Goal: Transaction & Acquisition: Purchase product/service

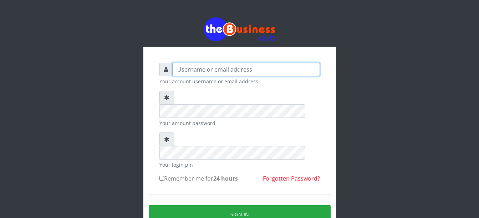
type input "Busybrain2"
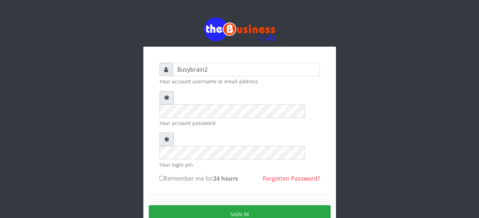
click at [163, 176] on input "Remember me for 24 hours" at bounding box center [161, 178] width 5 height 5
checkbox input "true"
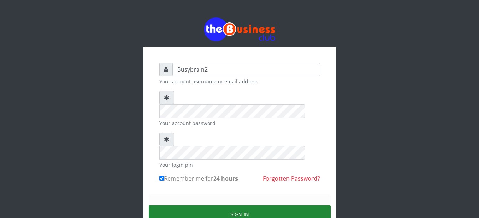
click at [228, 205] on button "Sign in" at bounding box center [240, 214] width 182 height 18
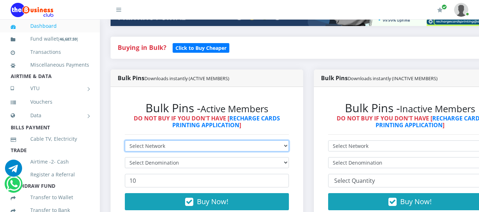
click at [194, 141] on select "Select Network MTN Globacom 9Mobile Airtel" at bounding box center [207, 146] width 164 height 11
select select "MTN"
click at [125, 141] on select "Select Network MTN Globacom 9Mobile Airtel" at bounding box center [207, 146] width 164 height 11
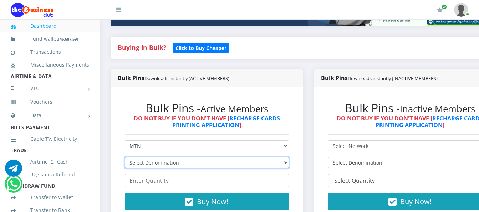
click at [180, 157] on select "Select Denomination MTN NGN100 - ₦96.99 MTN NGN200 - ₦193.98 MTN NGN400 - ₦387.…" at bounding box center [207, 162] width 164 height 11
click at [125, 157] on select "Select Denomination MTN NGN100 - ₦96.99 MTN NGN200 - ₦193.98 MTN NGN400 - ₦387.…" at bounding box center [207, 162] width 164 height 11
click at [192, 157] on select "Select Denomination MTN NGN100 - ₦96.99 MTN NGN200 - ₦193.98 MTN NGN400 - ₦387.…" at bounding box center [207, 162] width 164 height 11
select select "96.99-100"
click at [125, 157] on select "Select Denomination MTN NGN100 - ₦96.99 MTN NGN200 - ₦193.98 MTN NGN400 - ₦387.…" at bounding box center [207, 162] width 164 height 11
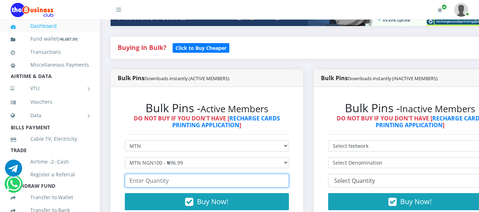
click at [177, 174] on input "number" at bounding box center [207, 181] width 164 height 14
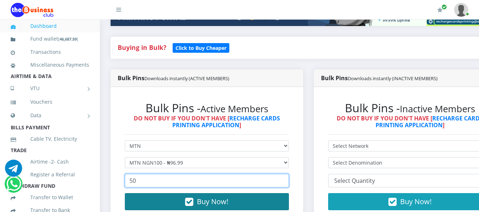
type input "50"
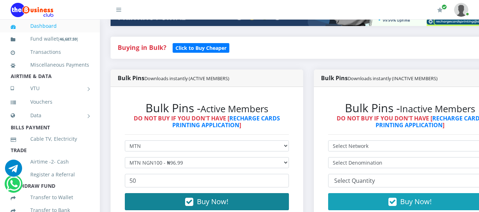
click at [184, 193] on button "Buy Now!" at bounding box center [207, 201] width 164 height 17
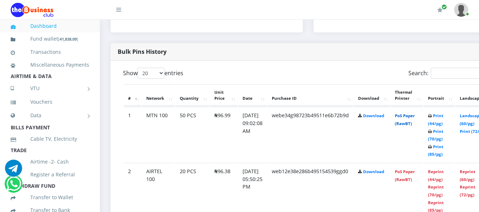
click at [412, 113] on link "PoS Paper (RawBT)" at bounding box center [405, 119] width 20 height 13
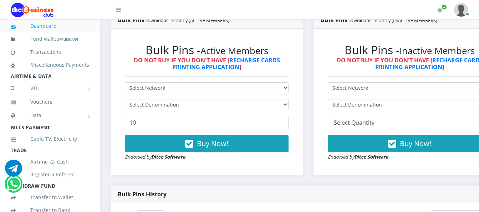
scroll to position [165, 0]
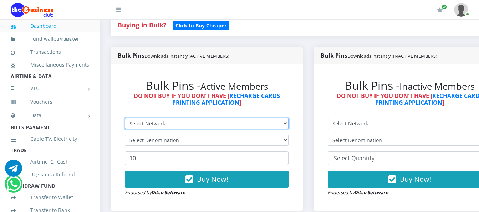
click at [274, 118] on select "Select Network MTN Globacom 9Mobile Airtel" at bounding box center [207, 123] width 164 height 11
click at [125, 118] on select "Select Network MTN Globacom 9Mobile Airtel" at bounding box center [207, 123] width 164 height 11
click at [289, 118] on select "Select Network MTN Globacom 9Mobile Airtel" at bounding box center [207, 123] width 164 height 11
select select "MTN"
click at [125, 118] on select "Select Network MTN Globacom 9Mobile Airtel" at bounding box center [207, 123] width 164 height 11
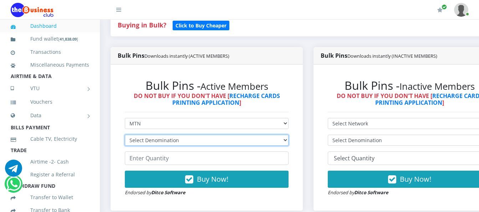
click at [283, 135] on select "Select Denomination MTN NGN100 - ₦96.99 MTN NGN200 - ₦193.98 MTN NGN400 - ₦387.…" at bounding box center [207, 140] width 164 height 11
select select "193.98-200"
click at [125, 135] on select "Select Denomination MTN NGN100 - ₦96.99 MTN NGN200 - ₦193.98 MTN NGN400 - ₦387.…" at bounding box center [207, 140] width 164 height 11
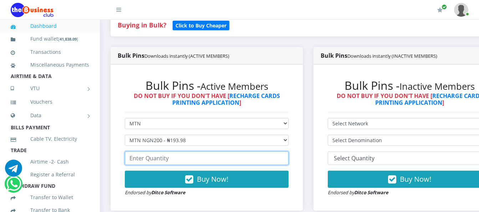
click at [262, 152] on input "number" at bounding box center [207, 159] width 164 height 14
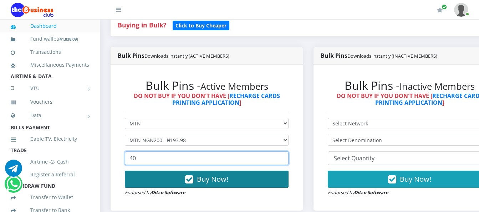
type input "40"
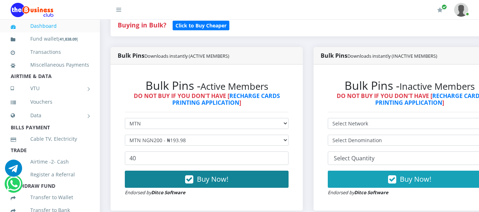
click at [180, 174] on button "Buy Now!" at bounding box center [207, 179] width 164 height 17
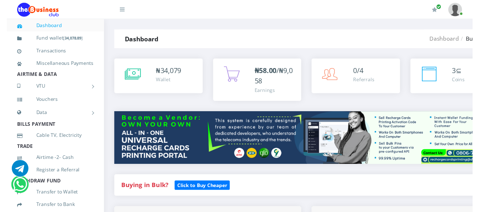
scroll to position [344, 0]
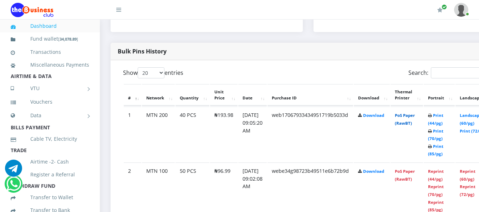
click at [415, 113] on link "PoS Paper (RawBT)" at bounding box center [405, 119] width 20 height 13
click at [412, 113] on link "PoS Paper (RawBT)" at bounding box center [405, 119] width 20 height 13
click at [412, 114] on link "PoS Paper (RawBT)" at bounding box center [405, 119] width 20 height 13
click at [415, 113] on link "PoS Paper (RawBT)" at bounding box center [405, 119] width 20 height 13
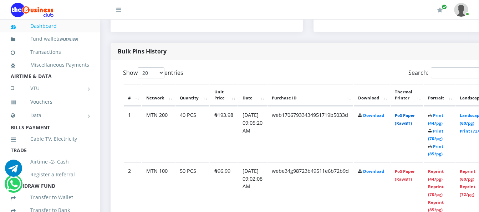
click at [412, 113] on link "PoS Paper (RawBT)" at bounding box center [405, 119] width 20 height 13
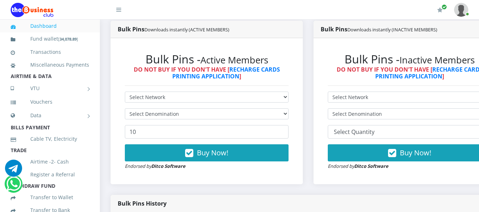
scroll to position [166, 0]
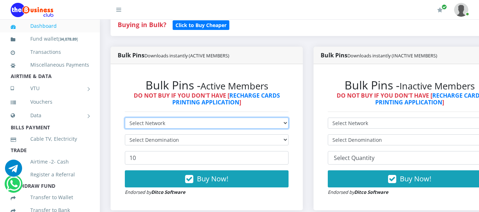
click at [289, 118] on select "Select Network MTN Globacom 9Mobile Airtel" at bounding box center [207, 123] width 164 height 11
select select "MTN"
click at [125, 118] on select "Select Network MTN Globacom 9Mobile Airtel" at bounding box center [207, 123] width 164 height 11
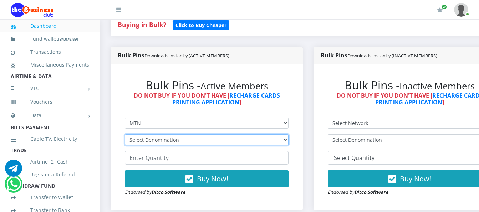
click at [282, 135] on select "Select Denomination MTN NGN100 - ₦96.99 MTN NGN200 - ₦193.98 MTN NGN400 - ₦387.…" at bounding box center [207, 139] width 164 height 11
select select "484.95-500"
click at [125, 134] on select "Select Denomination MTN NGN100 - ₦96.99 MTN NGN200 - ₦193.98 MTN NGN400 - ₦387.…" at bounding box center [207, 139] width 164 height 11
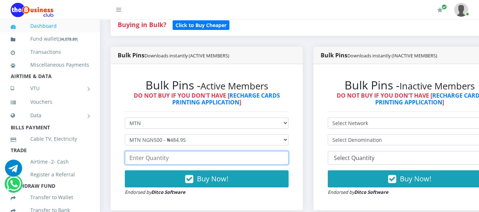
click at [272, 156] on input "number" at bounding box center [207, 158] width 164 height 14
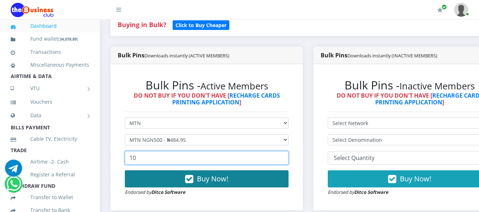
type input "10"
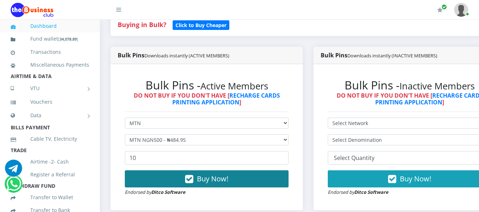
click at [263, 173] on button "Buy Now!" at bounding box center [207, 179] width 164 height 17
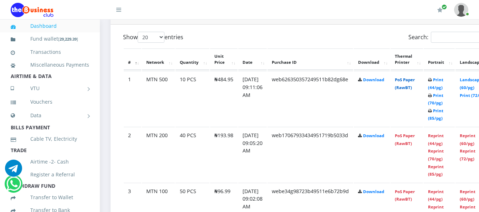
click at [414, 77] on link "PoS Paper (RawBT)" at bounding box center [405, 83] width 20 height 13
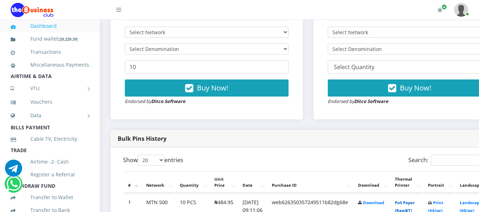
scroll to position [237, 0]
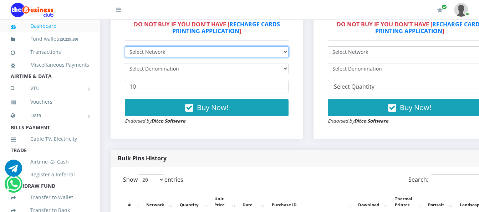
click at [262, 46] on select "Select Network MTN Globacom 9Mobile Airtel" at bounding box center [207, 51] width 164 height 11
select select "MTN"
click at [125, 46] on select "Select Network MTN Globacom 9Mobile Airtel" at bounding box center [207, 51] width 164 height 11
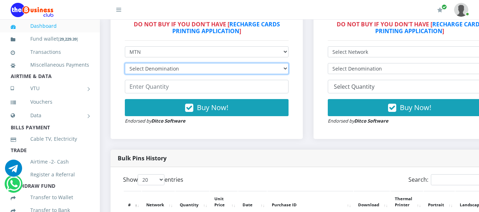
click at [259, 63] on select "Select Denomination MTN NGN100 - ₦96.99 MTN NGN200 - ₦193.98 MTN NGN400 - ₦387.…" at bounding box center [207, 68] width 164 height 11
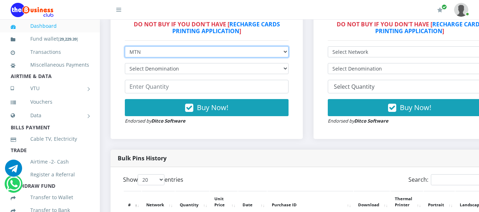
click at [269, 46] on select "Select Network MTN Globacom 9Mobile Airtel" at bounding box center [207, 51] width 164 height 11
select select "Airtel"
click at [125, 46] on select "Select Network MTN Globacom 9Mobile Airtel" at bounding box center [207, 51] width 164 height 11
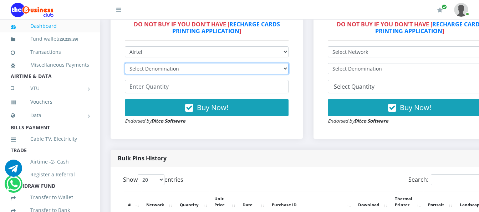
click at [280, 63] on select "Select Denomination Airtel NGN100 - ₦96.38 Airtel NGN200 - ₦192.76 Airtel NGN50…" at bounding box center [207, 68] width 164 height 11
select select "96.38-100"
click at [125, 63] on select "Select Denomination Airtel NGN100 - ₦96.38 Airtel NGN200 - ₦192.76 Airtel NGN50…" at bounding box center [207, 68] width 164 height 11
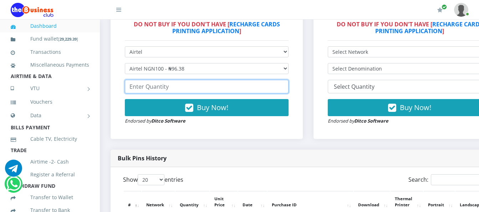
click at [260, 80] on input "number" at bounding box center [207, 87] width 164 height 14
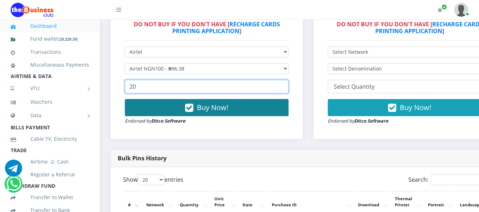
type input "20"
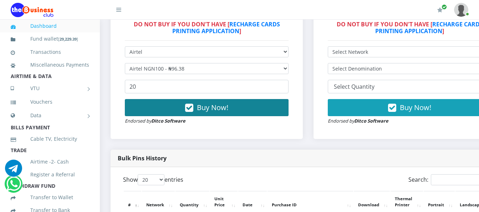
click at [259, 99] on button "Buy Now!" at bounding box center [207, 107] width 164 height 17
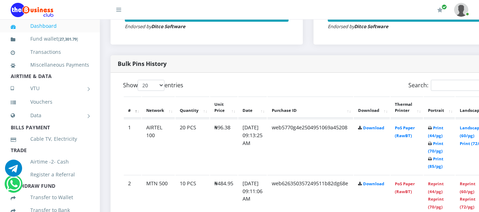
scroll to position [344, 0]
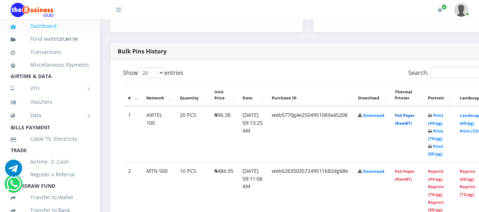
click at [413, 113] on link "PoS Paper (RawBT)" at bounding box center [405, 119] width 20 height 13
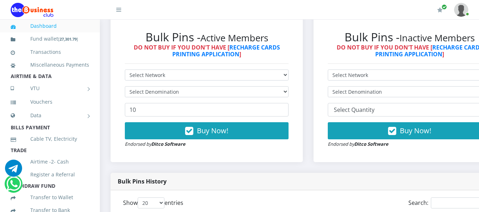
scroll to position [201, 0]
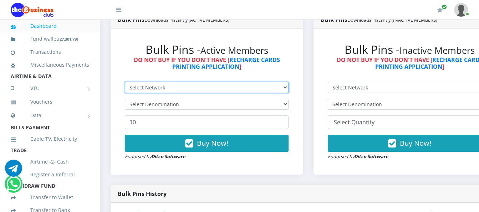
click at [253, 83] on select "Select Network MTN Globacom 9Mobile Airtel" at bounding box center [207, 87] width 164 height 11
select select "Airtel"
click at [125, 82] on select "Select Network MTN Globacom 9Mobile Airtel" at bounding box center [207, 87] width 164 height 11
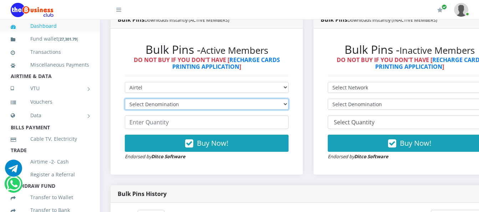
click at [257, 99] on select "Select Denomination Airtel NGN100 - ₦96.38 Airtel NGN200 - ₦192.76 Airtel NGN50…" at bounding box center [207, 104] width 164 height 11
select select "96.38-100"
click at [125, 99] on select "Select Denomination Airtel NGN100 - ₦96.38 Airtel NGN200 - ₦192.76 Airtel NGN50…" at bounding box center [207, 104] width 164 height 11
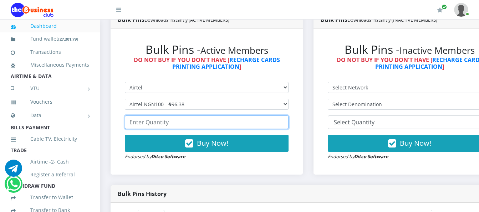
click at [230, 116] on input "number" at bounding box center [207, 123] width 164 height 14
type input "10"
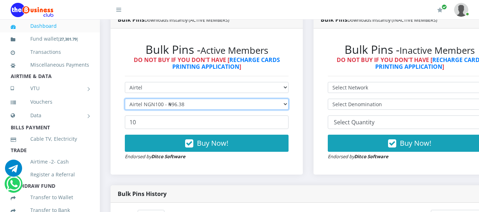
click at [239, 99] on select "Select Denomination Airtel NGN100 - ₦96.38 Airtel NGN200 - ₦192.76 Airtel NGN50…" at bounding box center [207, 104] width 164 height 11
select select "192.76-200"
click at [125, 99] on select "Select Denomination Airtel NGN100 - ₦96.38 Airtel NGN200 - ₦192.76 Airtel NGN50…" at bounding box center [207, 104] width 164 height 11
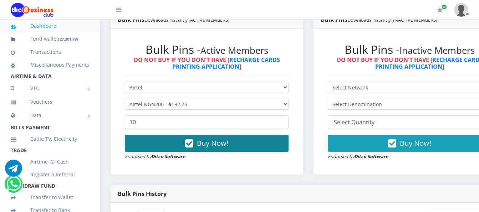
click at [236, 141] on button "Buy Now!" at bounding box center [207, 143] width 164 height 17
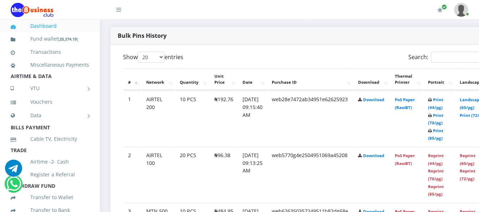
scroll to position [380, 0]
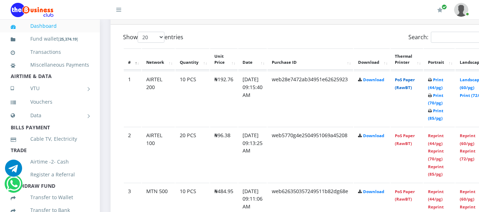
click at [415, 77] on link "PoS Paper (RawBT)" at bounding box center [405, 83] width 20 height 13
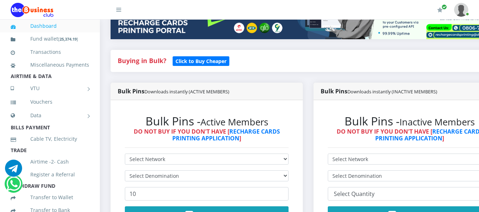
scroll to position [143, 0]
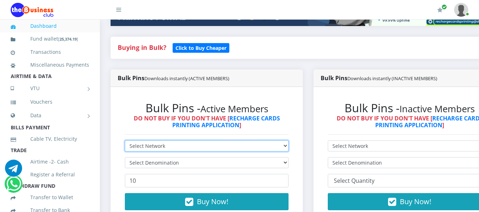
click at [243, 141] on select "Select Network MTN Globacom 9Mobile Airtel" at bounding box center [207, 146] width 164 height 11
select select "Airtel"
click at [125, 141] on select "Select Network MTN Globacom 9Mobile Airtel" at bounding box center [207, 146] width 164 height 11
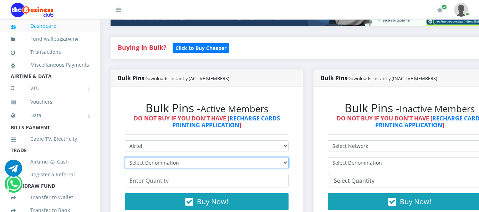
click at [241, 158] on select "Select Denomination Airtel NGN100 - ₦96.38 Airtel NGN200 - ₦192.76 Airtel NGN50…" at bounding box center [207, 162] width 164 height 11
select select "481.9-500"
click at [125, 157] on select "Select Denomination Airtel NGN100 - ₦96.38 Airtel NGN200 - ₦192.76 Airtel NGN50…" at bounding box center [207, 162] width 164 height 11
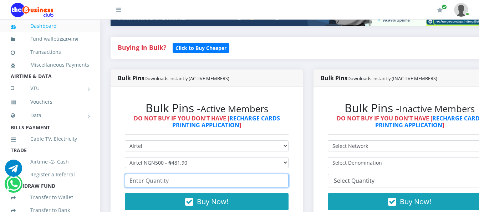
click at [237, 174] on input "number" at bounding box center [207, 181] width 164 height 14
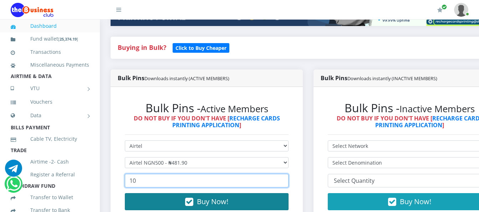
type input "10"
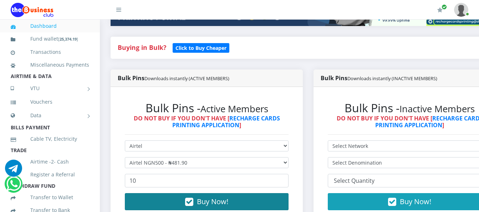
click at [249, 194] on button "Buy Now!" at bounding box center [207, 201] width 164 height 17
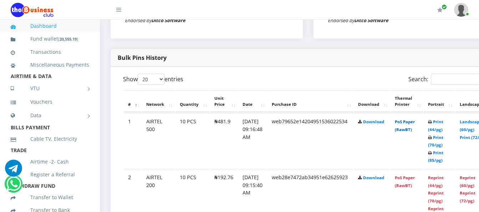
click at [414, 119] on link "PoS Paper (RawBT)" at bounding box center [405, 125] width 20 height 13
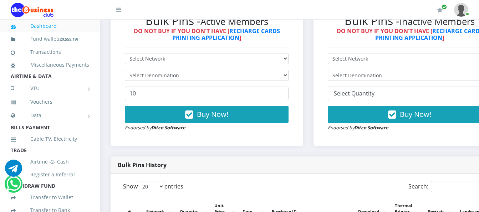
scroll to position [159, 0]
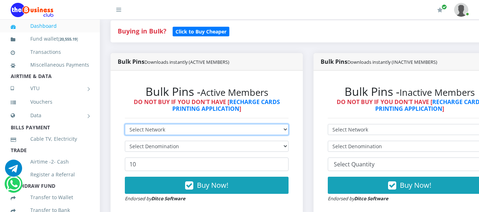
click at [260, 124] on select "Select Network MTN Globacom 9Mobile Airtel" at bounding box center [207, 129] width 164 height 11
select select "MTN"
click at [125, 124] on select "Select Network MTN Globacom 9Mobile Airtel" at bounding box center [207, 129] width 164 height 11
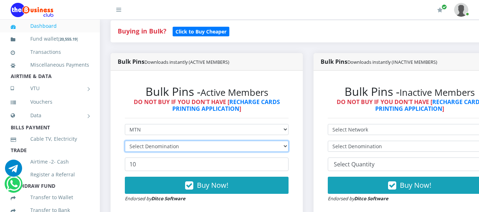
click at [235, 141] on select "Select Denomination" at bounding box center [207, 146] width 164 height 11
select select "96.99-100"
click at [125, 141] on select "Select Denomination MTN NGN100 - ₦96.99 MTN NGN200 - ₦193.98 MTN NGN400 - ₦387.…" at bounding box center [207, 146] width 164 height 11
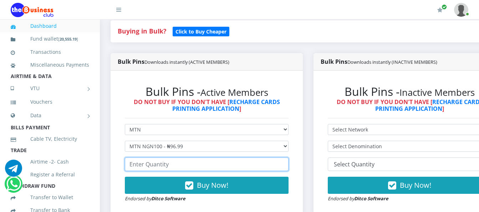
click at [217, 159] on input "number" at bounding box center [207, 165] width 164 height 14
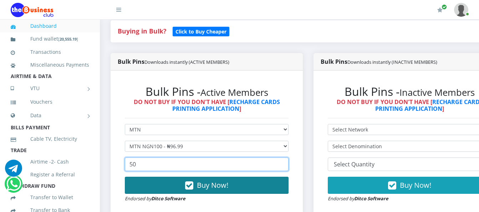
type input "50"
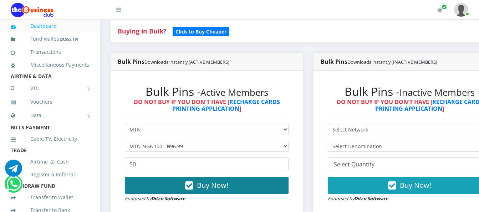
click at [232, 177] on button "Buy Now!" at bounding box center [207, 185] width 164 height 17
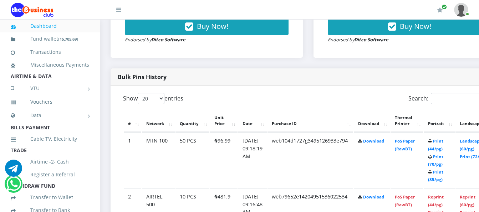
scroll to position [318, 0]
click at [412, 141] on link "PoS Paper (RawBT)" at bounding box center [405, 144] width 20 height 13
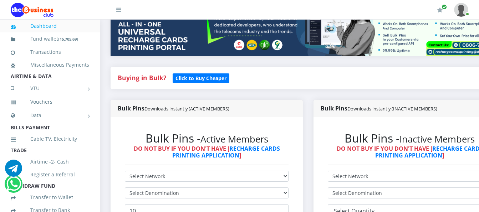
scroll to position [143, 0]
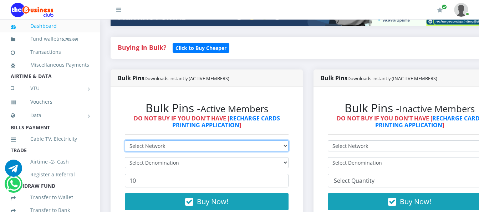
click at [288, 141] on select "Select Network MTN Globacom 9Mobile Airtel" at bounding box center [207, 146] width 164 height 11
select select "MTN"
click at [125, 141] on select "Select Network MTN Globacom 9Mobile Airtel" at bounding box center [207, 146] width 164 height 11
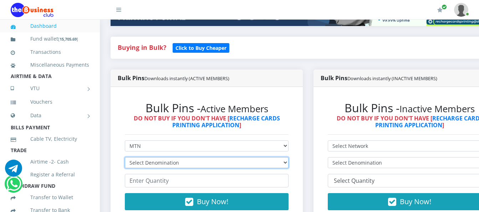
click at [279, 157] on select "Select Denomination MTN NGN100 - ₦96.99 MTN NGN200 - ₦193.98 MTN NGN400 - ₦387.…" at bounding box center [207, 162] width 164 height 11
select select "193.98-200"
click at [125, 157] on select "Select Denomination MTN NGN100 - ₦96.99 MTN NGN200 - ₦193.98 MTN NGN400 - ₦387.…" at bounding box center [207, 162] width 164 height 11
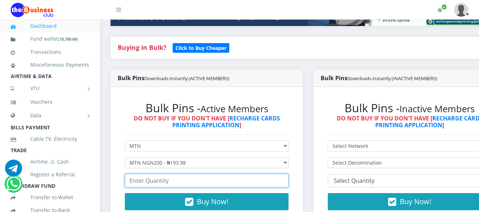
click at [270, 177] on input "number" at bounding box center [207, 181] width 164 height 14
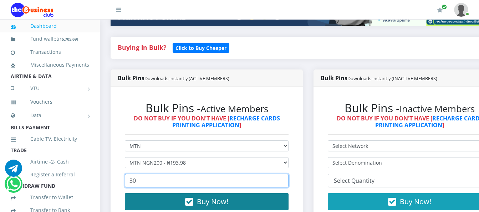
type input "30"
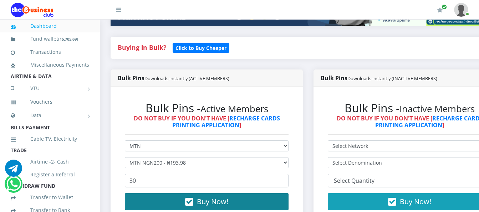
click at [286, 200] on button "Buy Now!" at bounding box center [207, 201] width 164 height 17
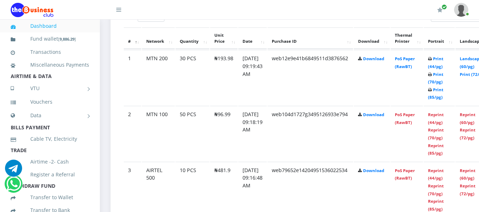
scroll to position [409, 0]
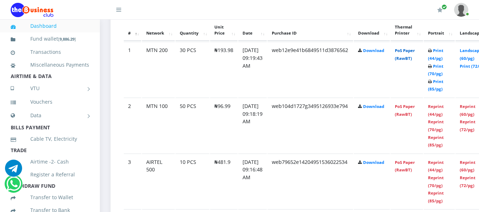
click at [413, 48] on link "PoS Paper (RawBT)" at bounding box center [405, 54] width 20 height 13
